Goal: Navigation & Orientation: Find specific page/section

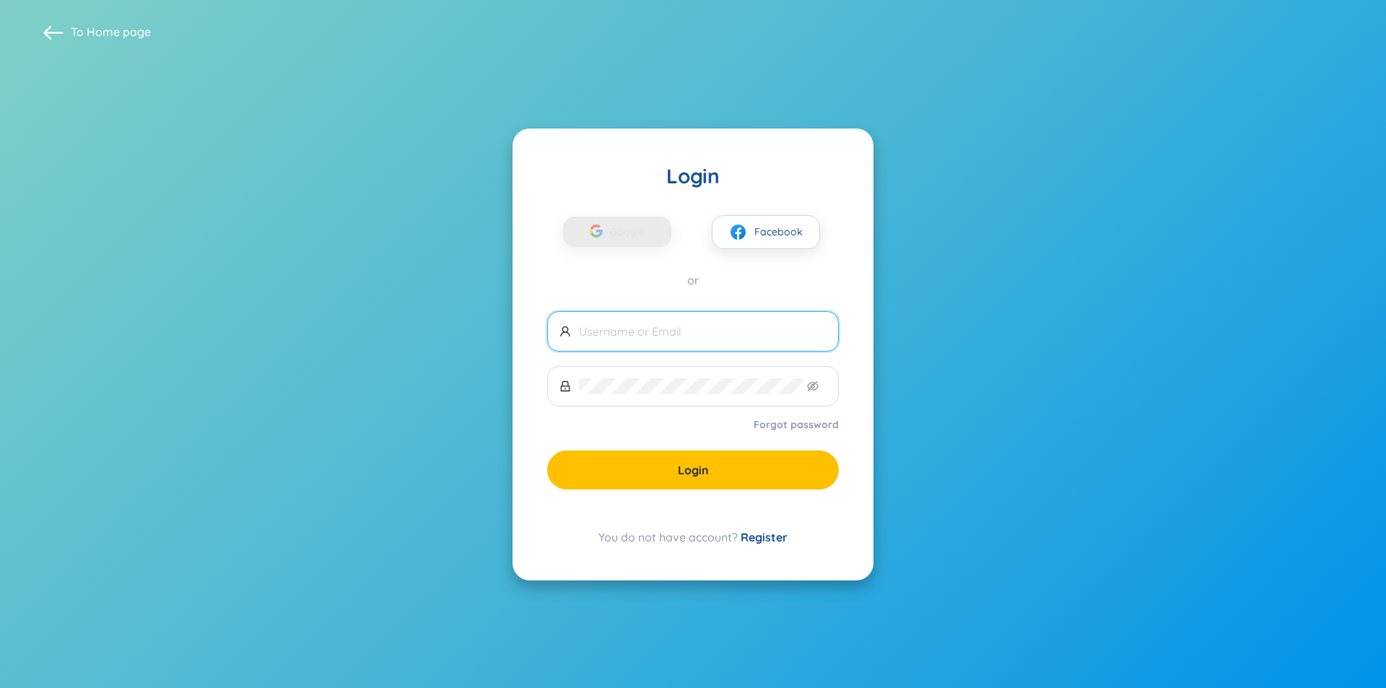
click at [770, 343] on span at bounding box center [693, 331] width 292 height 40
click at [731, 325] on input "text" at bounding box center [703, 331] width 248 height 16
click at [658, 222] on button "Google" at bounding box center [617, 232] width 108 height 32
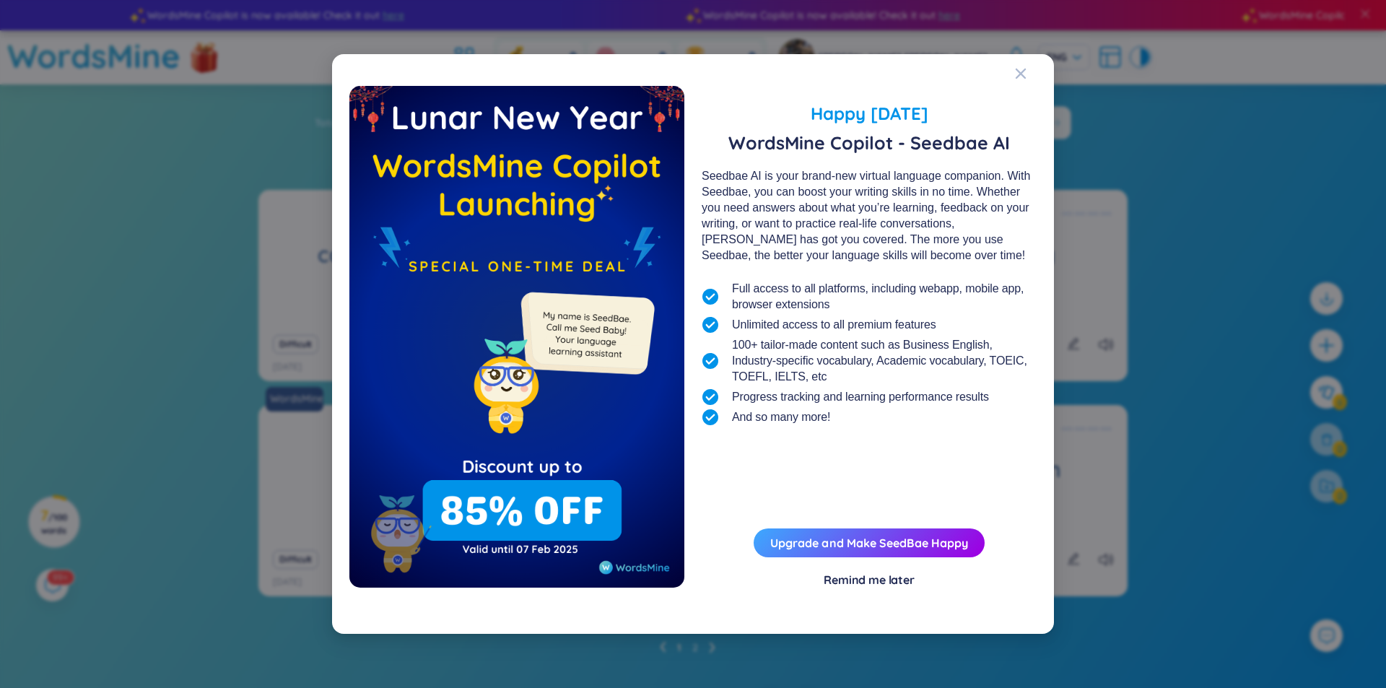
click at [914, 580] on div "Remind me later" at bounding box center [869, 580] width 91 height 16
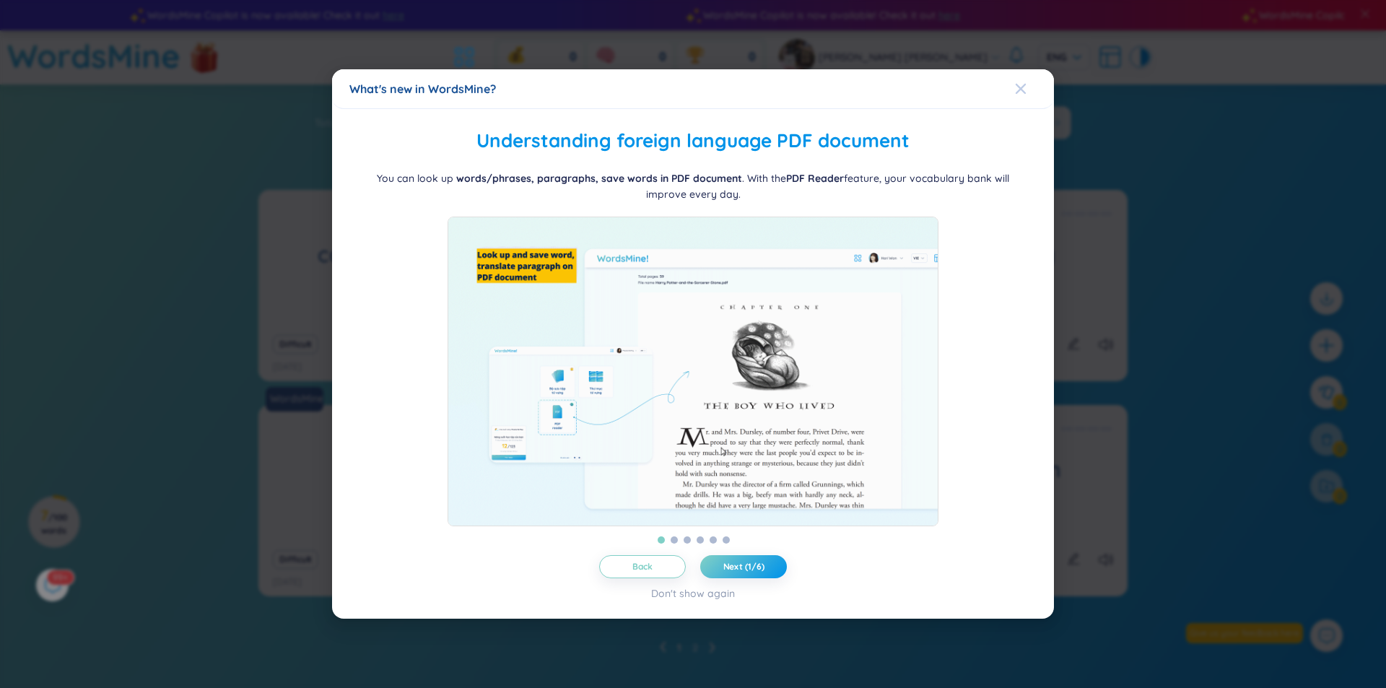
click at [1026, 88] on div "Close" at bounding box center [1021, 88] width 12 height 39
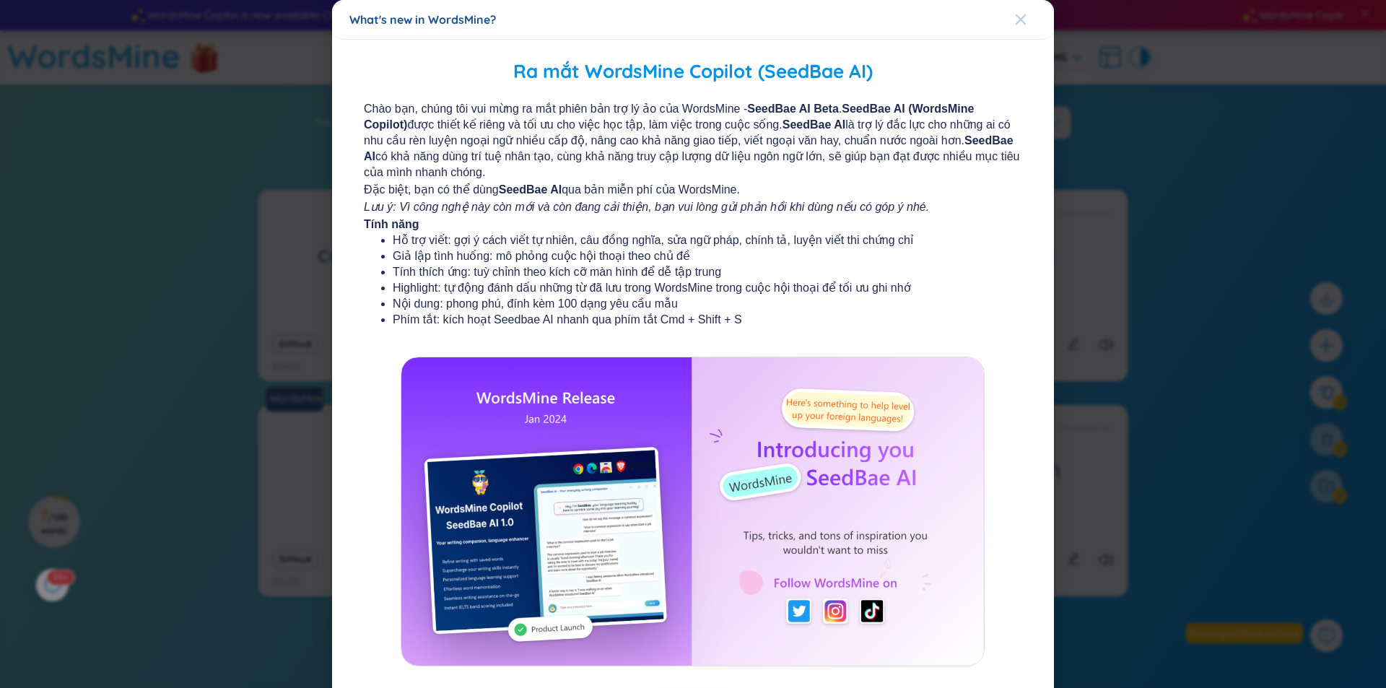
click at [1015, 17] on icon "Close" at bounding box center [1021, 20] width 12 height 12
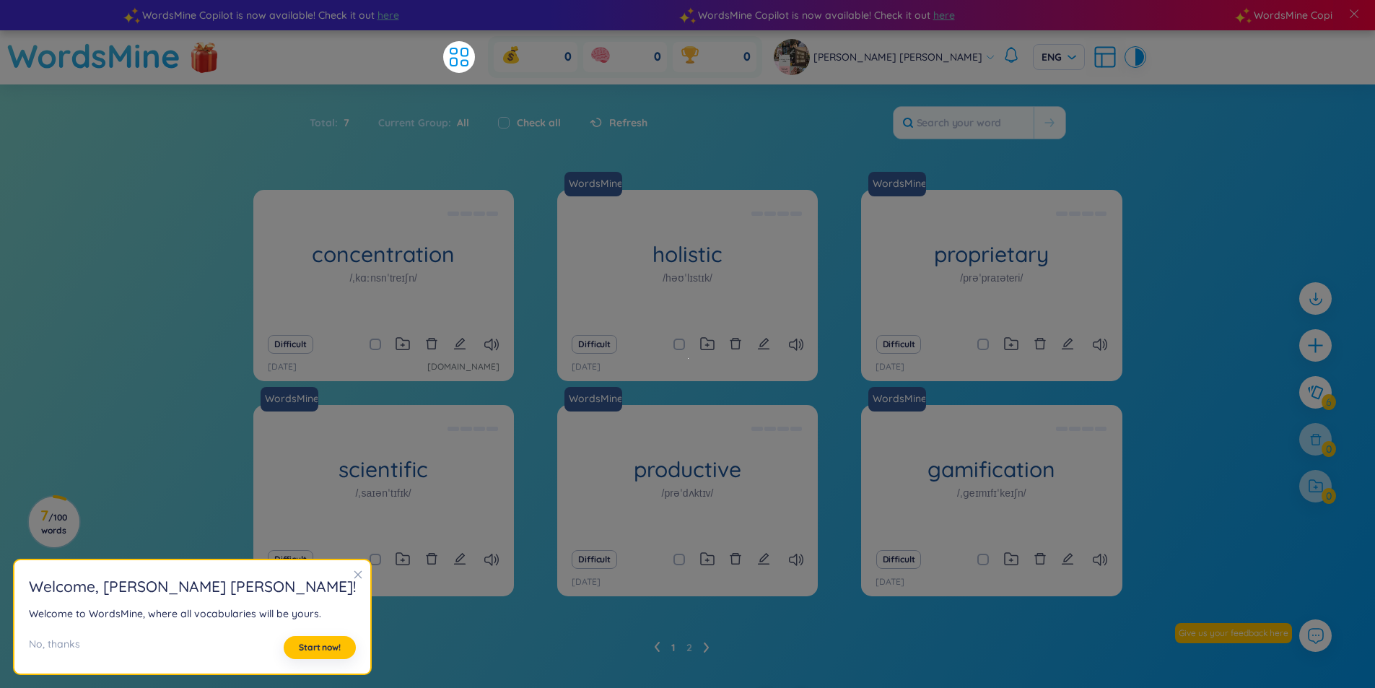
click at [353, 571] on icon "close" at bounding box center [358, 575] width 10 height 10
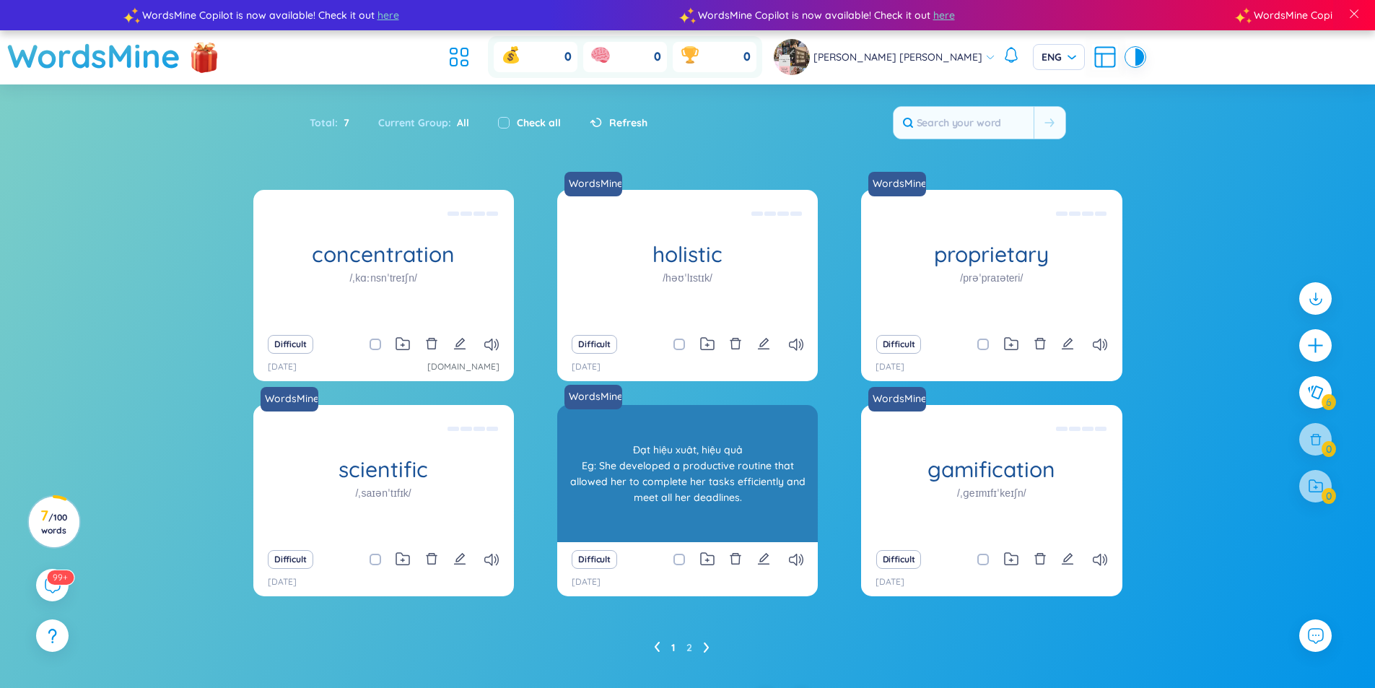
scroll to position [29, 0]
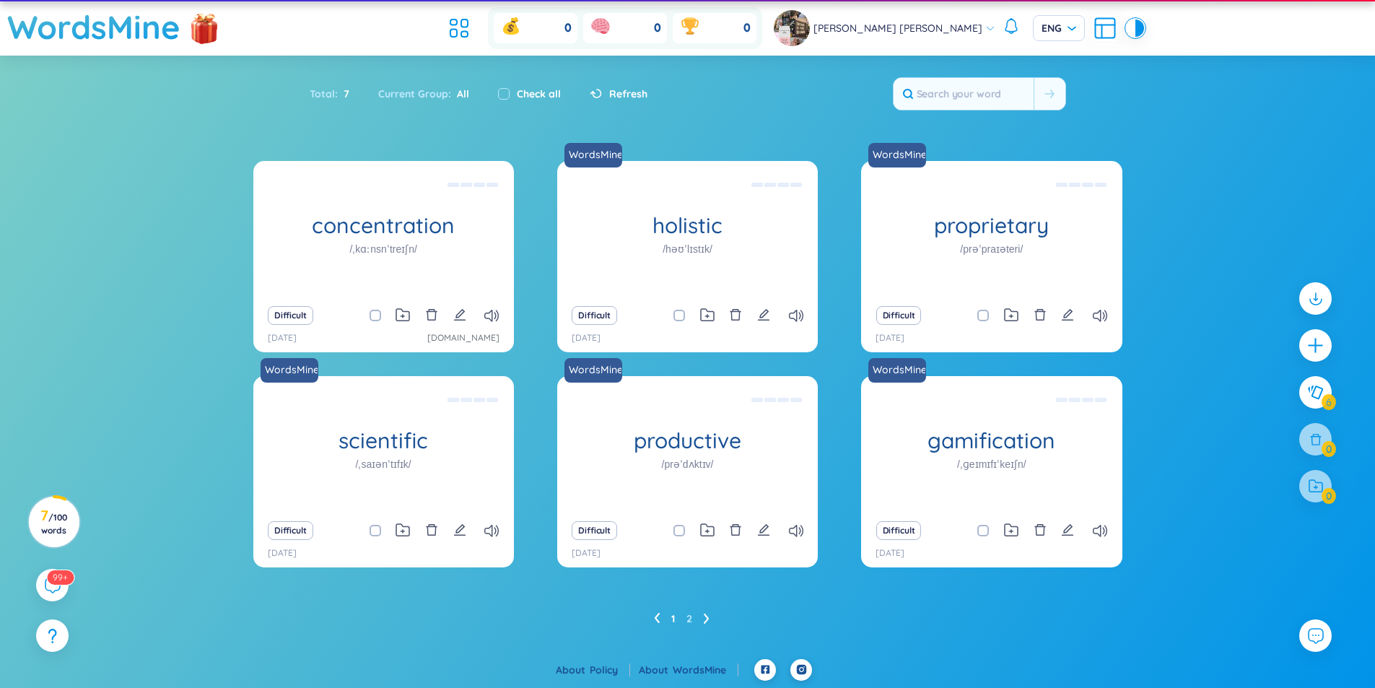
click at [708, 615] on icon at bounding box center [707, 618] width 6 height 11
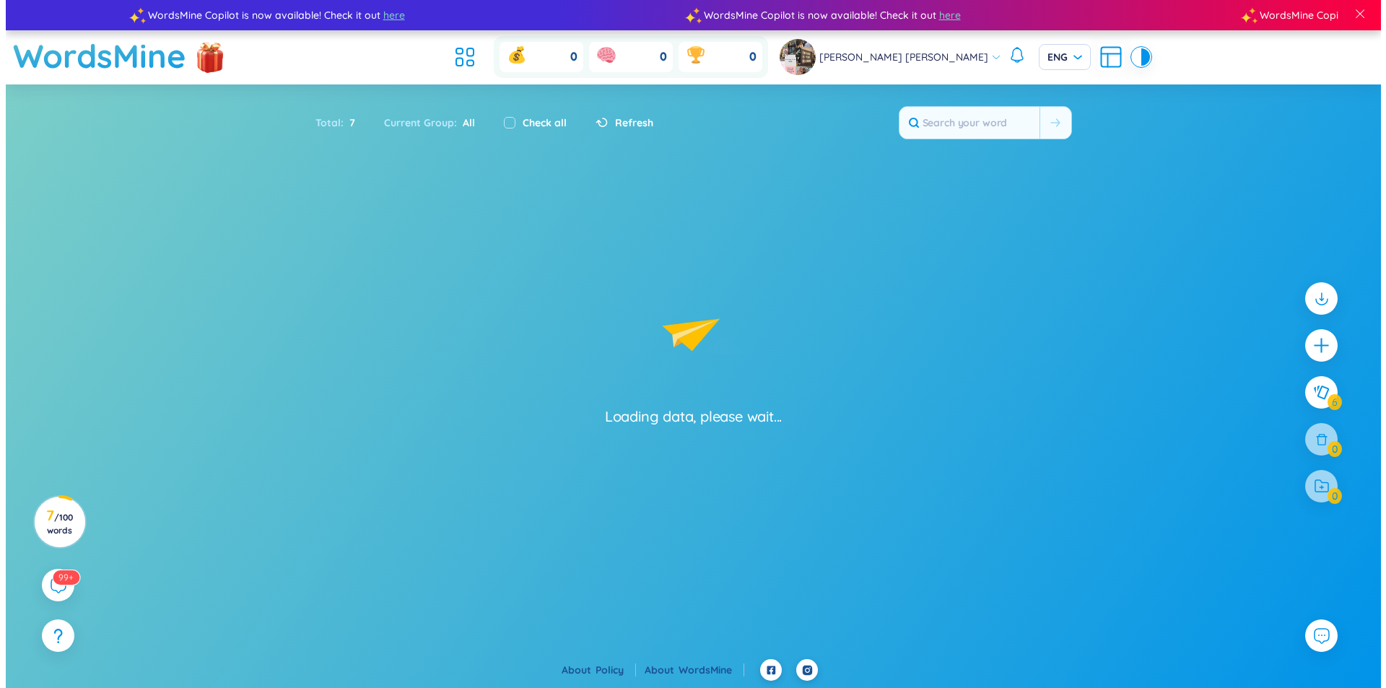
scroll to position [0, 0]
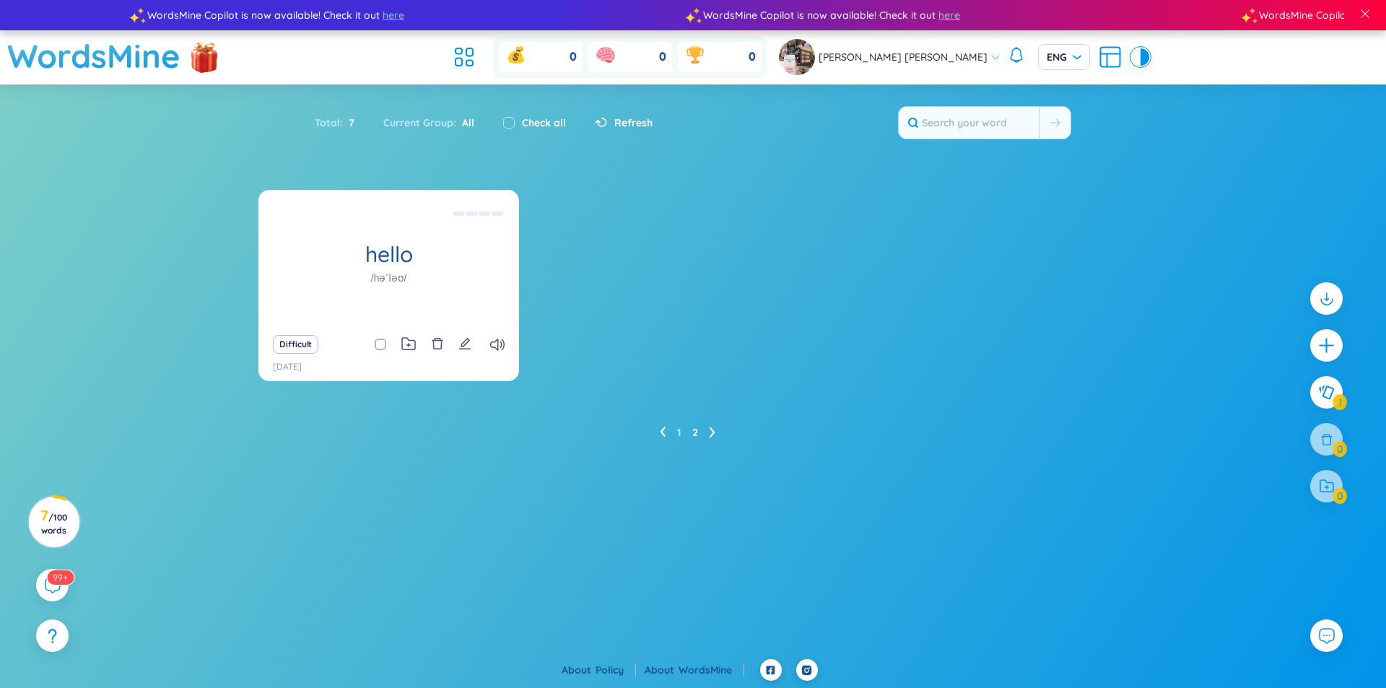
click at [326, 128] on div "Total : 7" at bounding box center [342, 123] width 54 height 30
click at [93, 67] on h1 "WordsMine" at bounding box center [93, 55] width 173 height 51
